Goal: Navigation & Orientation: Go to known website

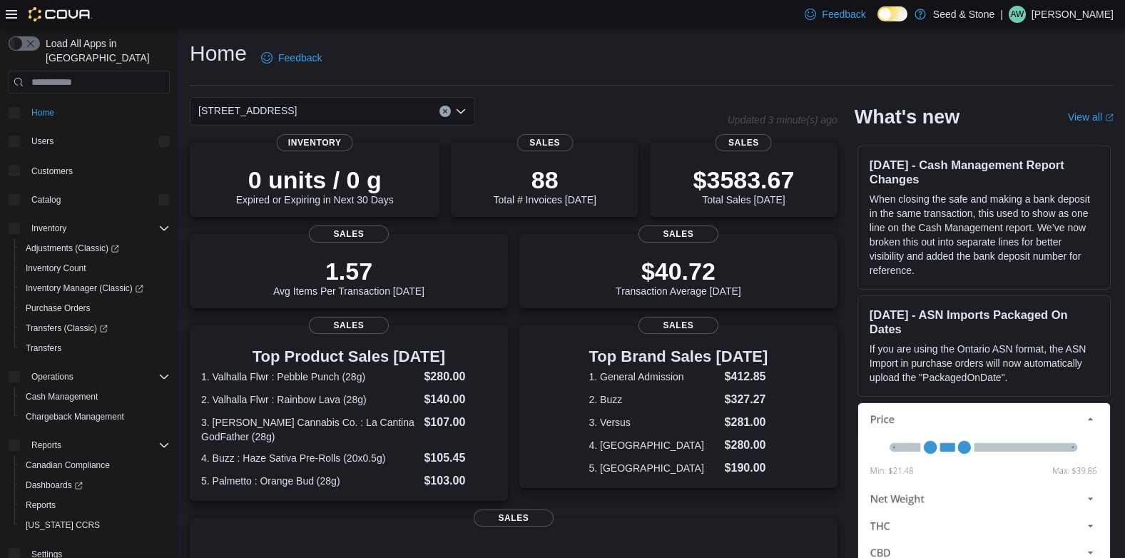
scroll to position [260, 0]
